Goal: Information Seeking & Learning: Compare options

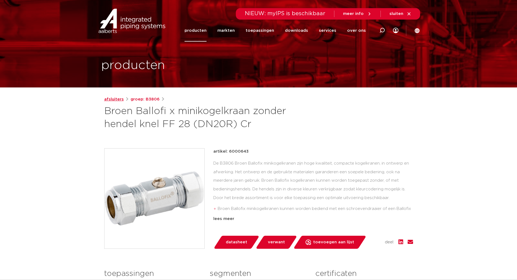
click at [109, 97] on link "afsluiters" at bounding box center [114, 99] width 20 height 7
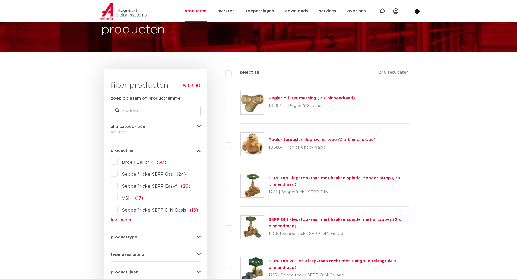
scroll to position [36, 0]
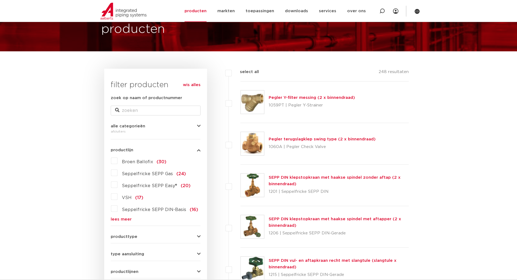
click at [118, 160] on label "Broen Ballofix (30)" at bounding box center [142, 160] width 49 height 9
click at [0, 0] on input "Broen Ballofix (30)" at bounding box center [0, 0] width 0 height 0
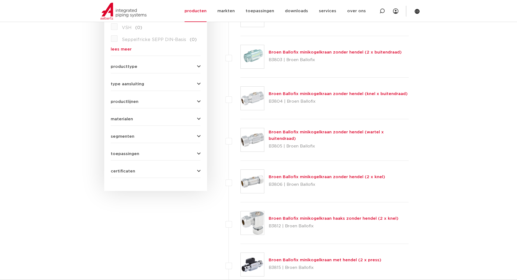
scroll to position [208, 0]
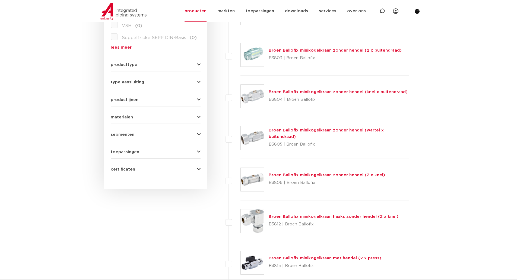
click at [172, 138] on form "zoek op naam of productnummer alle categorieën afsluiters fittingen afsluiters …" at bounding box center [156, 49] width 90 height 253
click at [174, 137] on form "zoek op naam of productnummer alle categorieën afsluiters fittingen afsluiters …" at bounding box center [156, 49] width 90 height 253
click at [199, 134] on icon "button" at bounding box center [199, 134] width 4 height 4
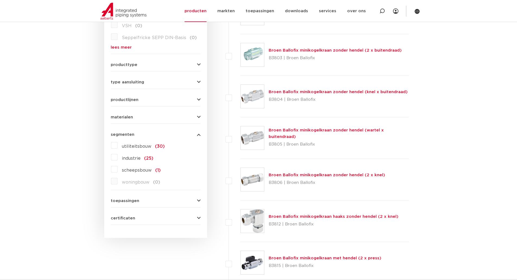
click at [199, 134] on icon "button" at bounding box center [199, 134] width 4 height 4
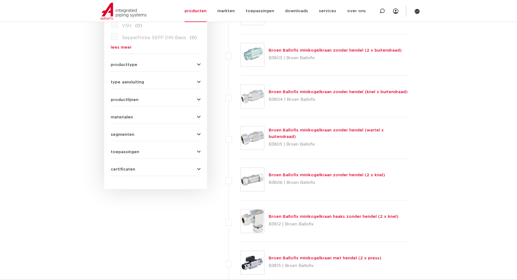
click at [197, 151] on icon "button" at bounding box center [199, 152] width 4 height 4
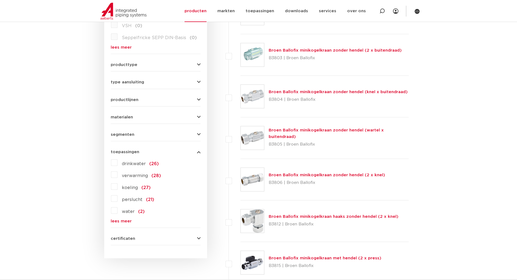
click at [197, 151] on icon "button" at bounding box center [199, 152] width 4 height 4
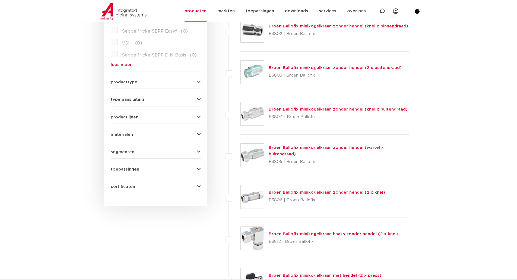
scroll to position [190, 0]
click at [198, 82] on icon "button" at bounding box center [199, 83] width 4 height 4
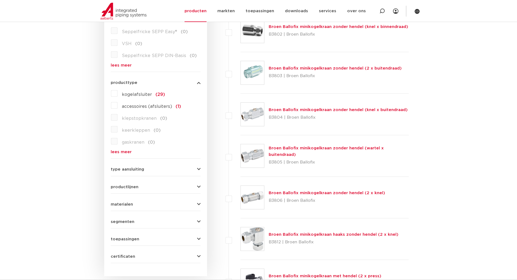
click at [199, 80] on div "producttype kogelafsluiter (29) accessoires (afsluiters) (1) klepstopkranen (0)…" at bounding box center [156, 115] width 90 height 78
click at [199, 83] on icon "button" at bounding box center [199, 83] width 4 height 4
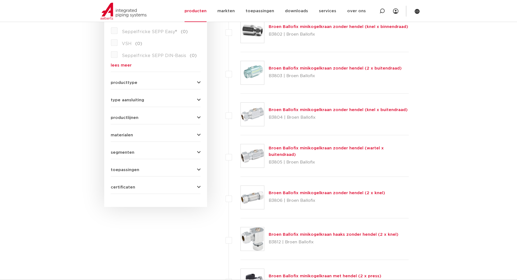
click at [196, 101] on button "type aansluiting" at bounding box center [156, 100] width 90 height 4
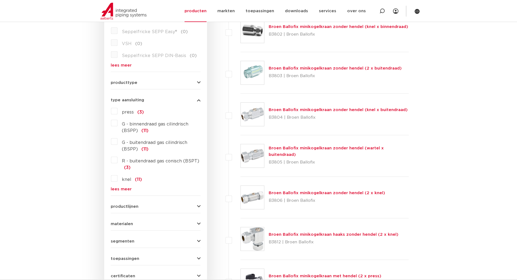
click at [118, 110] on label "press (3)" at bounding box center [131, 111] width 26 height 9
click at [0, 0] on input "press (3)" at bounding box center [0, 0] width 0 height 0
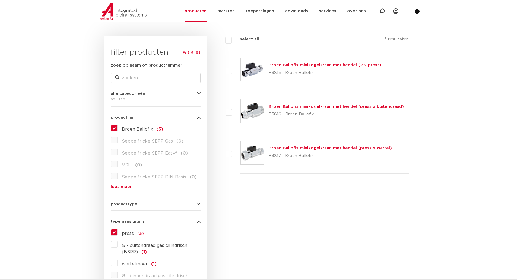
scroll to position [45, 0]
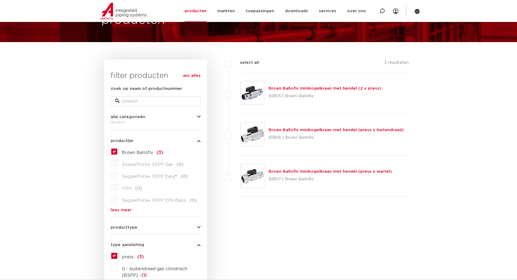
click at [300, 90] on link "Broen Ballofix minikogelkraan met hendel (2 x press)" at bounding box center [325, 88] width 113 height 4
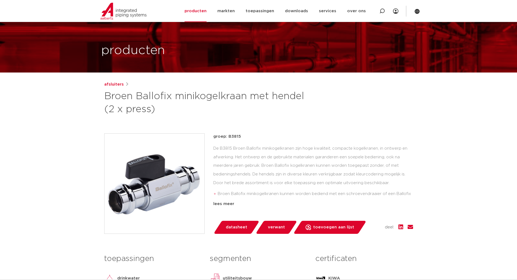
scroll to position [36, 0]
